Goal: Task Accomplishment & Management: Manage account settings

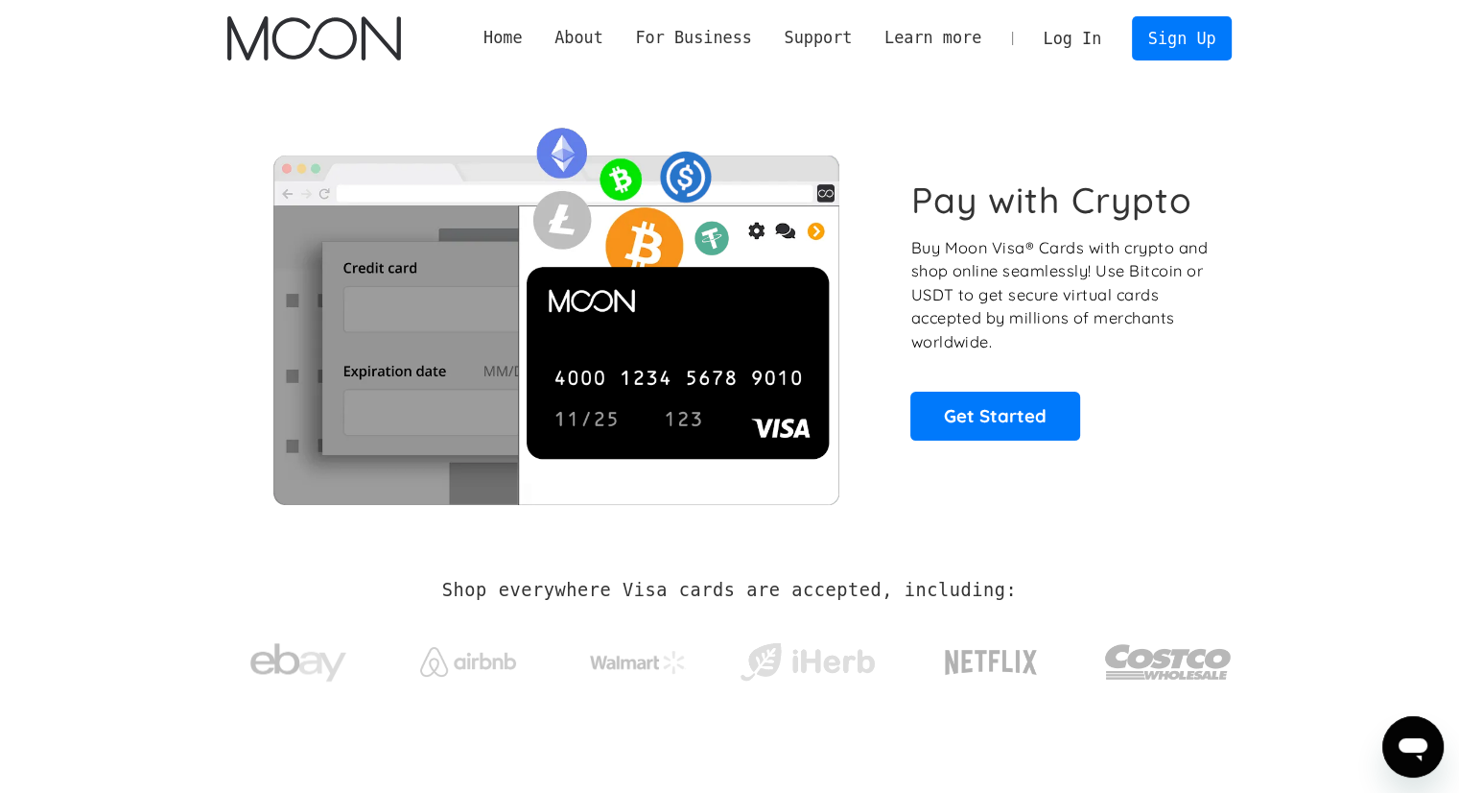
click at [1098, 36] on link "Log In" at bounding box center [1073, 38] width 90 height 42
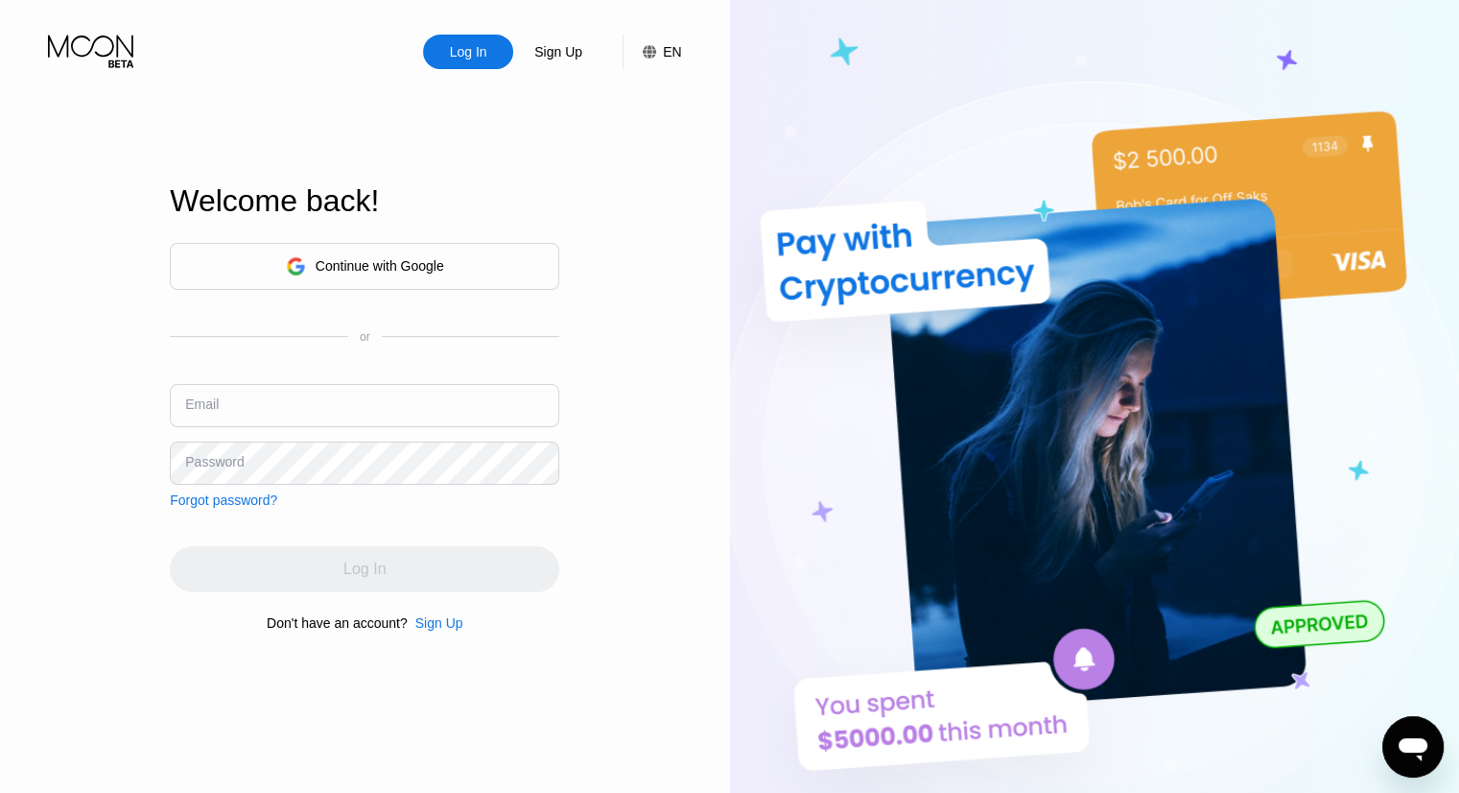
type input "[EMAIL_ADDRESS][DOMAIN_NAME]"
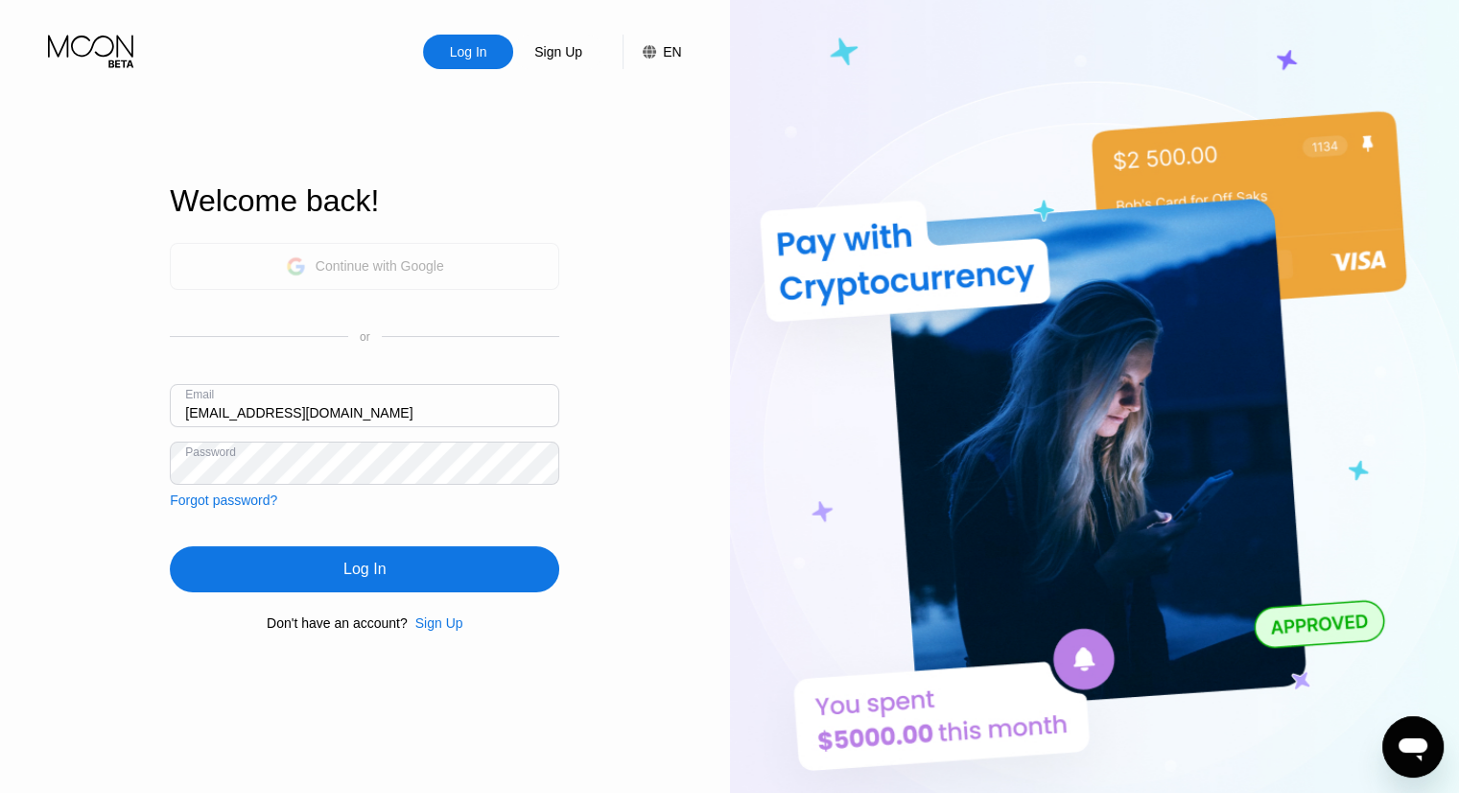
click at [365, 251] on div "Continue with Google" at bounding box center [365, 266] width 158 height 30
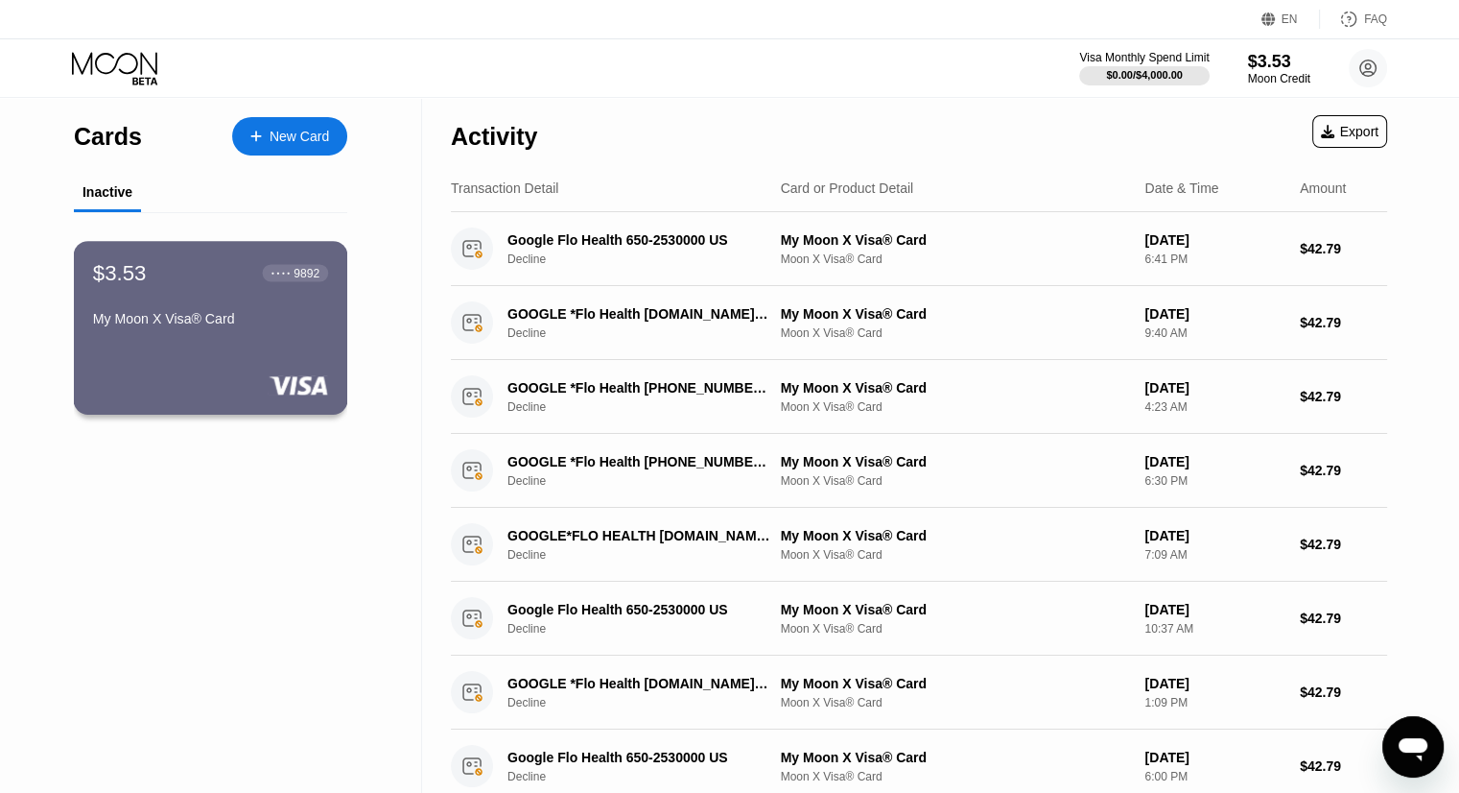
click at [232, 334] on div "My Moon X Visa® Card" at bounding box center [210, 322] width 235 height 23
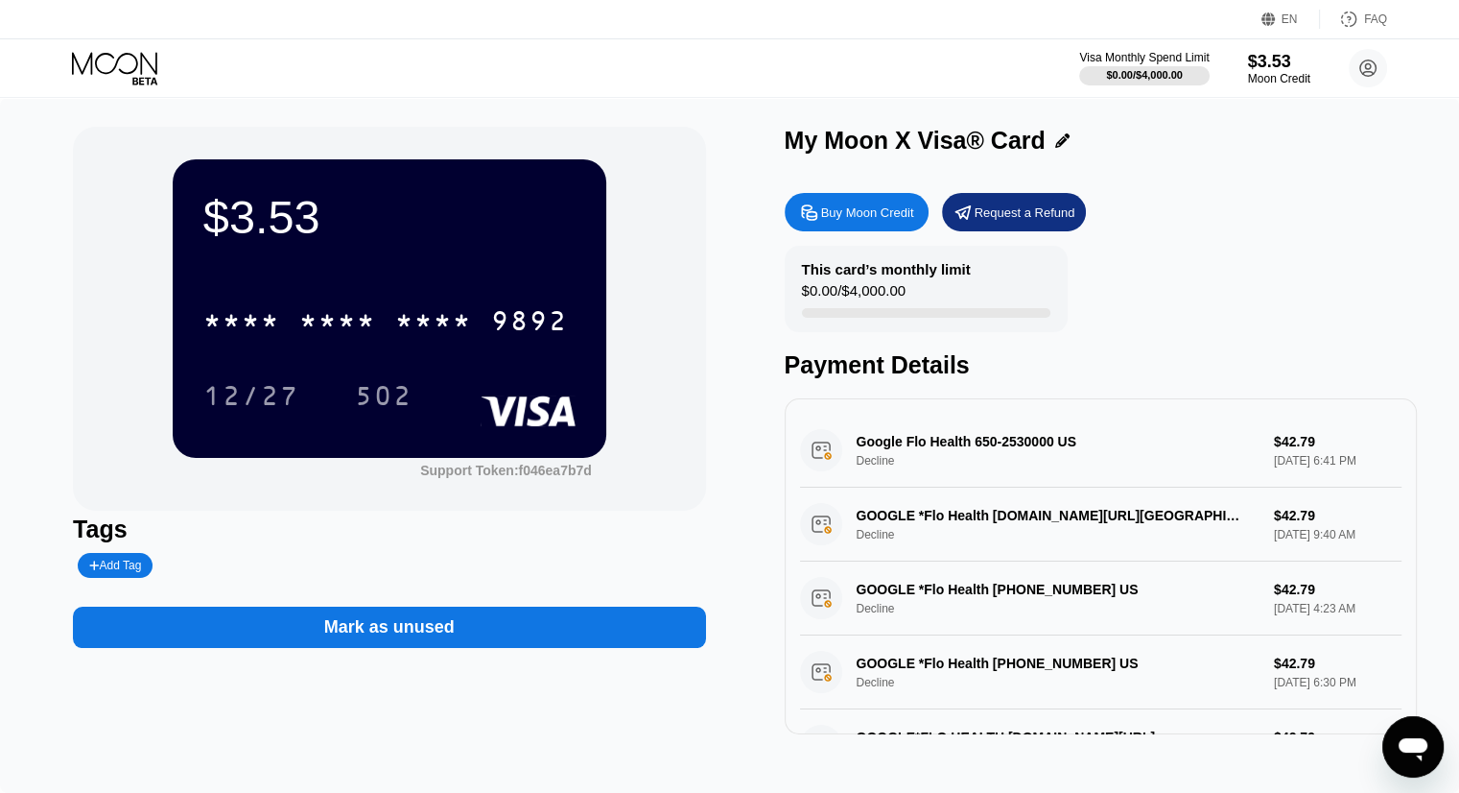
click at [418, 260] on div "$3.53 * * * * * * * * * * * * 9892 12/27 502" at bounding box center [390, 307] width 434 height 297
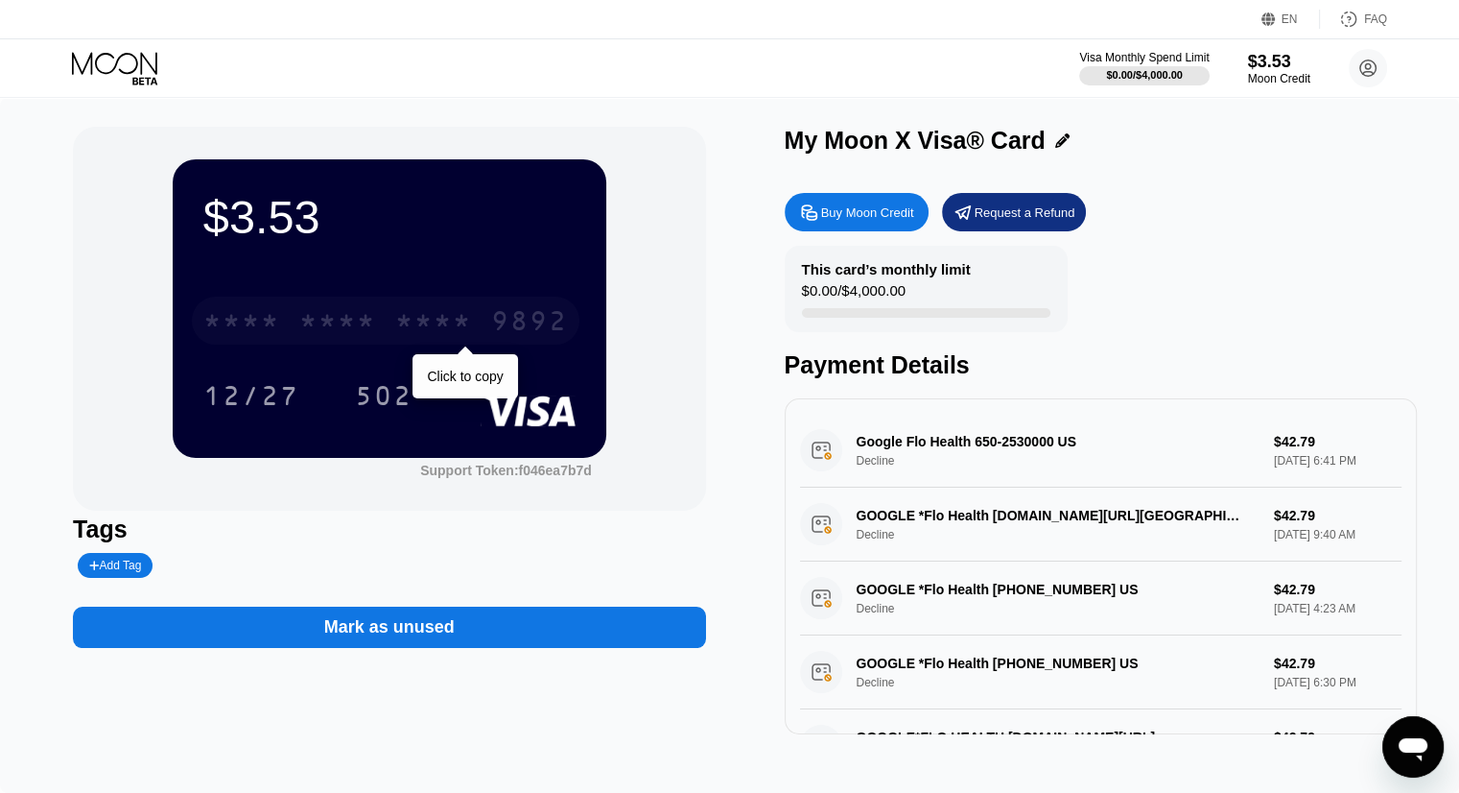
click at [464, 344] on div "* * * * * * * * * * * * 9892" at bounding box center [386, 320] width 388 height 48
